Goal: Task Accomplishment & Management: Complete application form

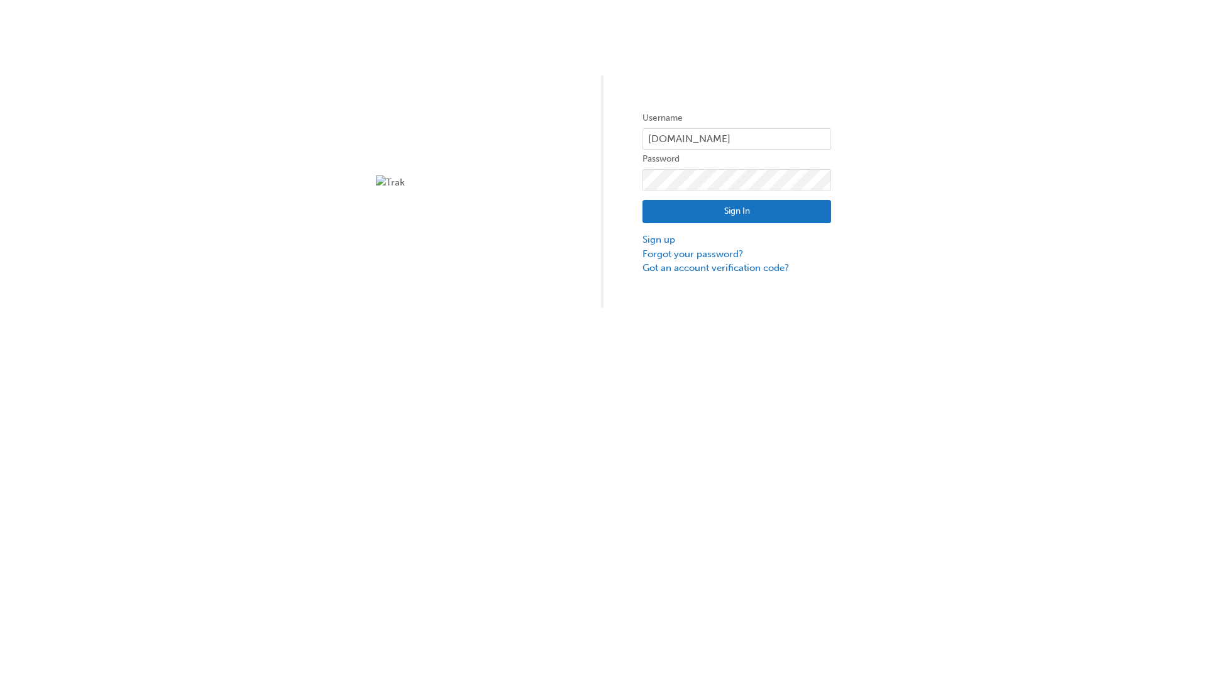
type input "test.e2e.user14"
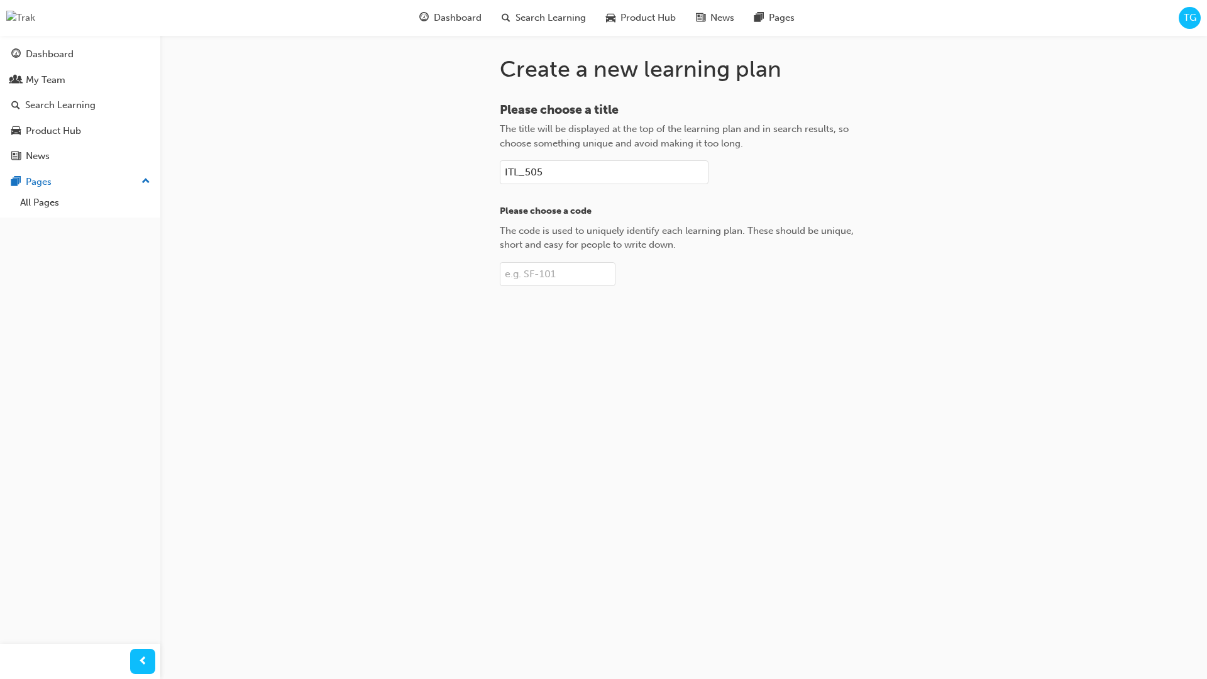
type input "ITL_505"
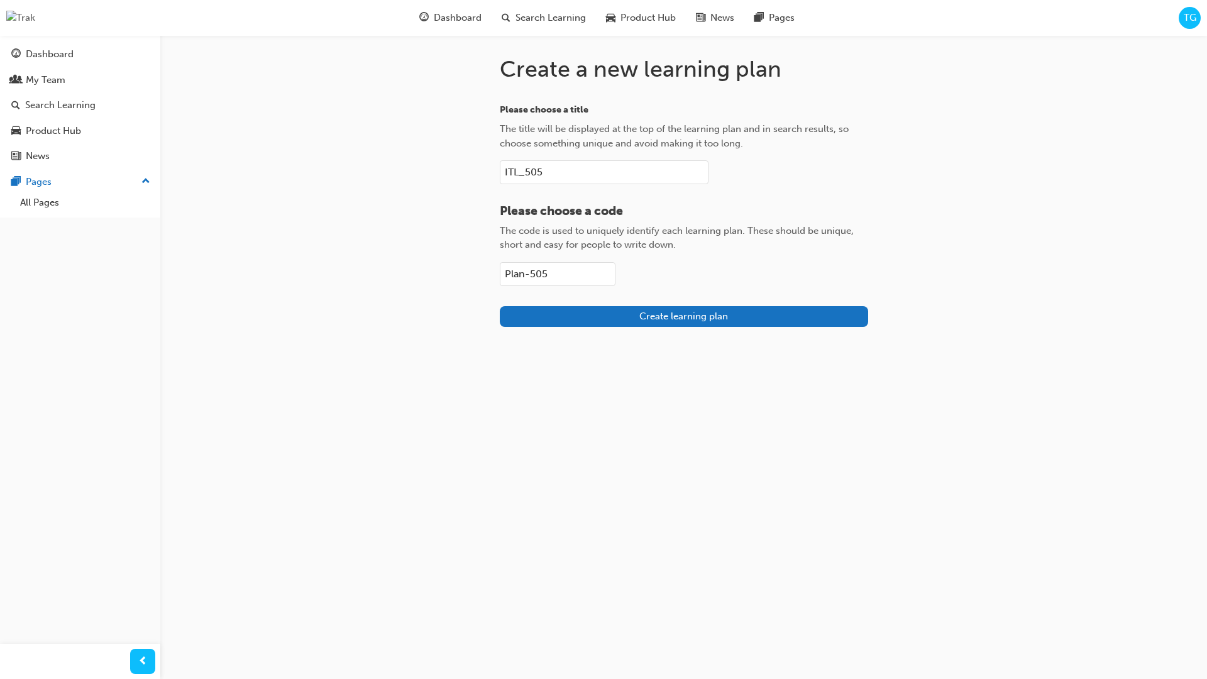
type input "Plan-505"
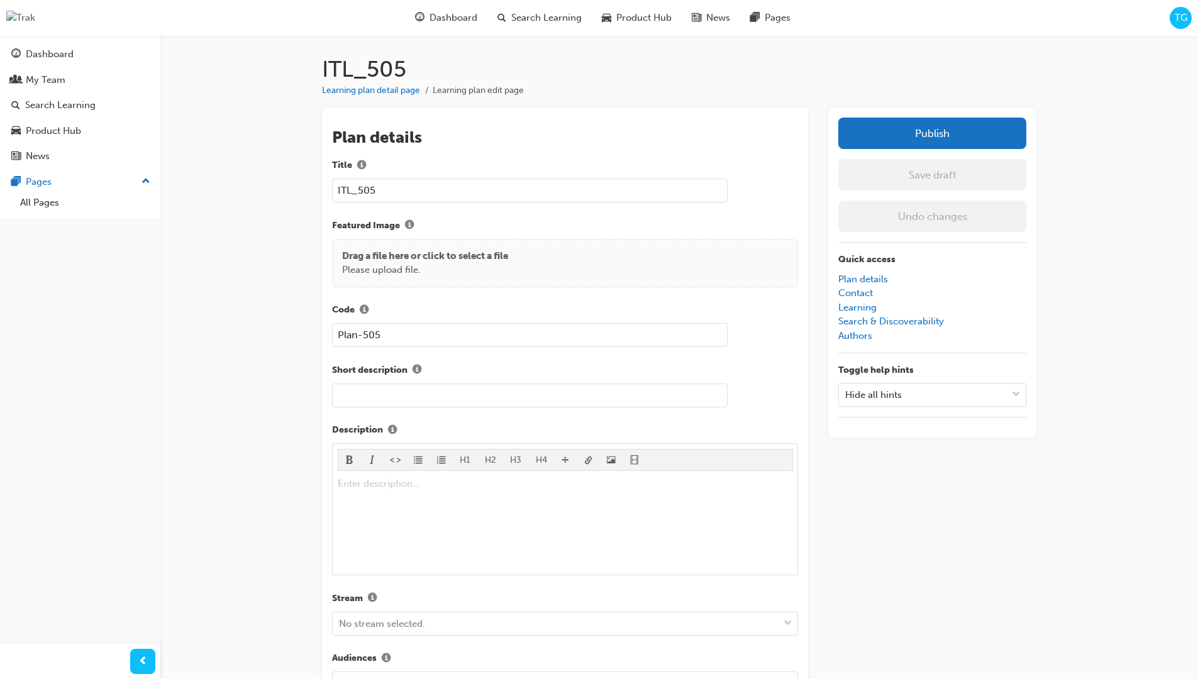
scroll to position [178, 0]
